Goal: Navigation & Orientation: Find specific page/section

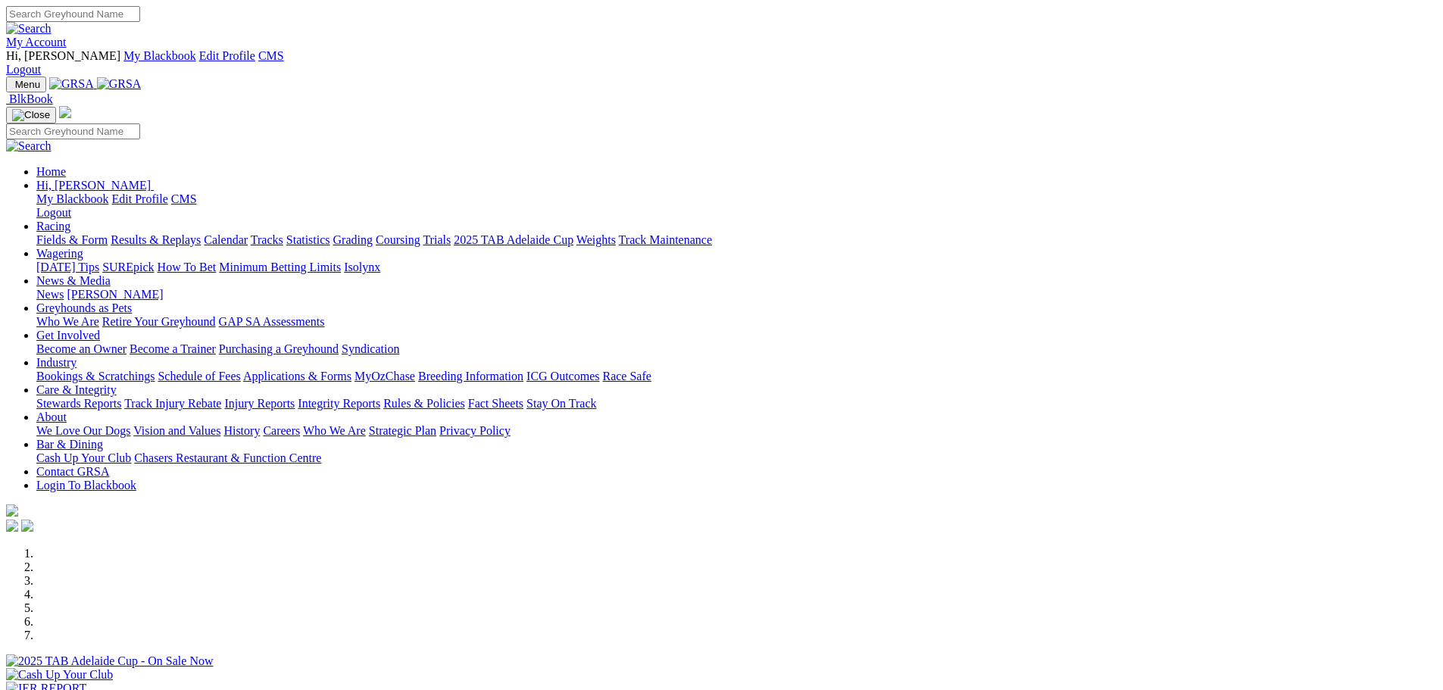
click at [163, 288] on link "[PERSON_NAME]" at bounding box center [115, 294] width 96 height 13
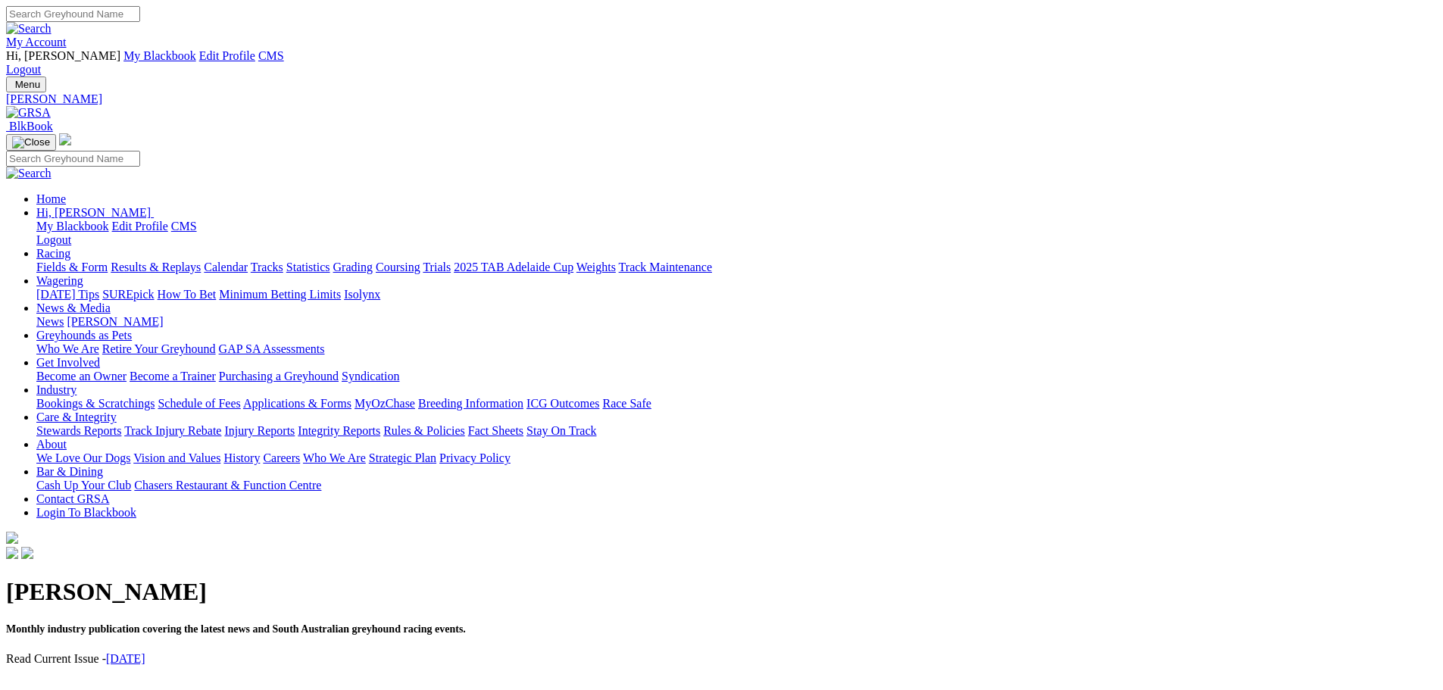
click at [145, 652] on link "September 2025" at bounding box center [125, 658] width 39 height 13
click at [51, 106] on img at bounding box center [28, 113] width 45 height 14
